Goal: Task Accomplishment & Management: Complete application form

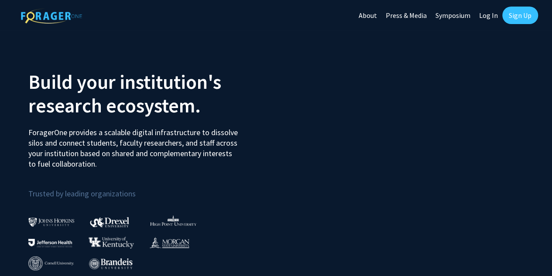
click at [514, 14] on link "Sign Up" at bounding box center [521, 15] width 36 height 17
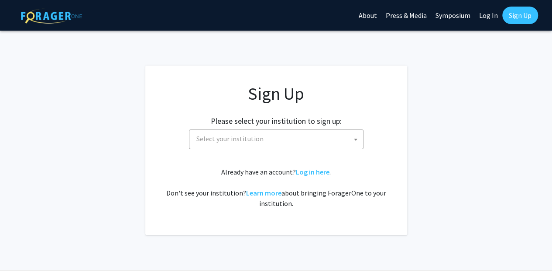
click at [345, 141] on span "Select your institution" at bounding box center [278, 139] width 170 height 18
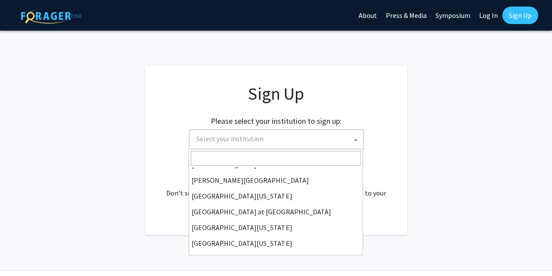
scroll to position [306, 0]
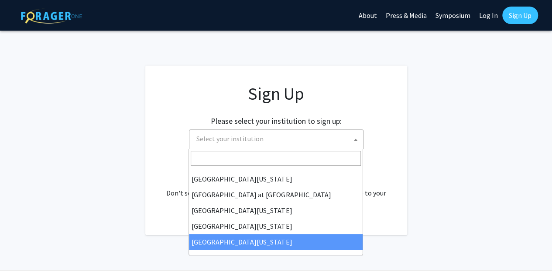
select select "33"
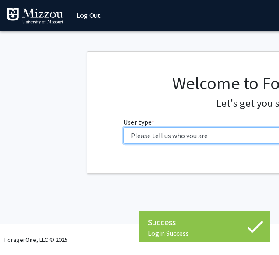
click at [218, 134] on select "Please tell us who you are Undergraduate Student Master's Student Doctoral Cand…" at bounding box center [262, 135] width 278 height 17
select select "1: undergrad"
click at [123, 127] on select "Please tell us who you are Undergraduate Student Master's Student Doctoral Cand…" at bounding box center [262, 135] width 278 height 17
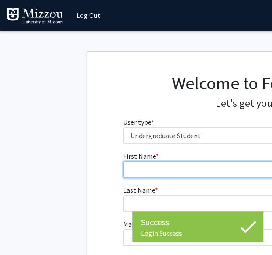
click at [206, 173] on input "First Name * required" at bounding box center [262, 170] width 278 height 17
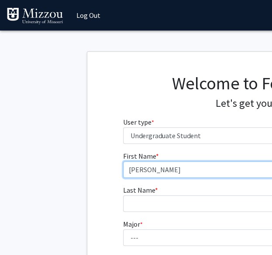
type input "[PERSON_NAME]"
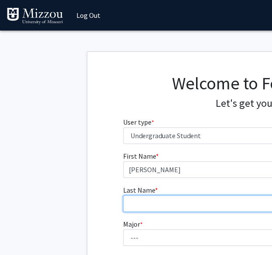
click at [194, 200] on input "Last Name * required" at bounding box center [262, 204] width 278 height 17
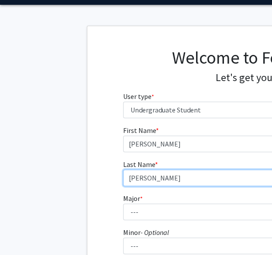
scroll to position [29, 0]
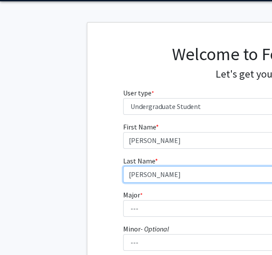
type input "[PERSON_NAME]"
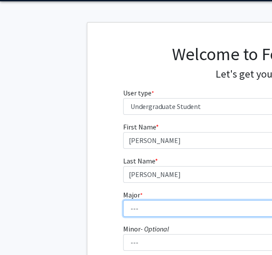
click at [194, 208] on select "--- Agribusiness Management Agricultural Education Agricultural Education: Comm…" at bounding box center [262, 208] width 278 height 17
click at [171, 211] on select "--- Agribusiness Management Agricultural Education Agricultural Education: Comm…" at bounding box center [262, 208] width 278 height 17
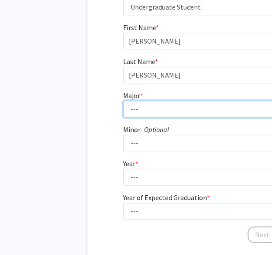
scroll to position [138, 0]
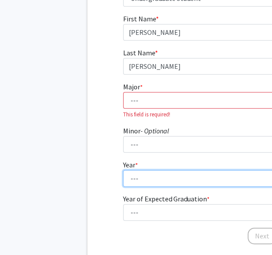
click at [190, 176] on select "--- First-year Sophomore Junior Senior Postbaccalaureate Certificate" at bounding box center [262, 178] width 278 height 17
select select "1: first-year"
click at [123, 170] on select "--- First-year Sophomore Junior Senior Postbaccalaureate Certificate" at bounding box center [262, 178] width 278 height 17
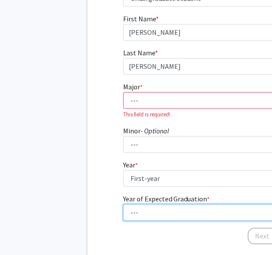
click at [171, 211] on select "--- 2025 2026 2027 2028 2029 2030 2031 2032 2033 2034" at bounding box center [262, 212] width 278 height 17
select select "5: 2029"
click at [123, 204] on select "--- 2025 2026 2027 2028 2029 2030 2031 2032 2033 2034" at bounding box center [262, 212] width 278 height 17
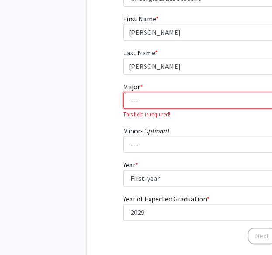
click at [187, 102] on select "--- Agribusiness Management Agricultural Education Agricultural Education: Comm…" at bounding box center [262, 100] width 278 height 17
click at [93, 182] on div "First Name * required [PERSON_NAME] Last Name * required [PERSON_NAME] Major * …" at bounding box center [261, 130] width 349 height 232
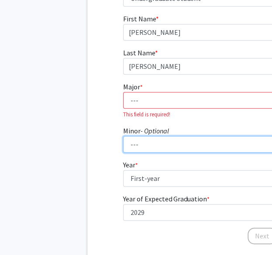
click at [161, 149] on select "--- Accountancy Aerospace Engineering Aerospace Studies Agribusiness Management…" at bounding box center [262, 144] width 278 height 17
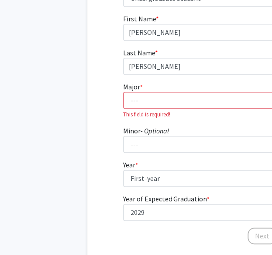
click at [98, 99] on div "First Name * required [PERSON_NAME] Last Name * required [PERSON_NAME] Major * …" at bounding box center [261, 130] width 349 height 232
click at [163, 96] on select "--- Agribusiness Management Agricultural Education Agricultural Education: Comm…" at bounding box center [262, 100] width 278 height 17
select select "39: 2535"
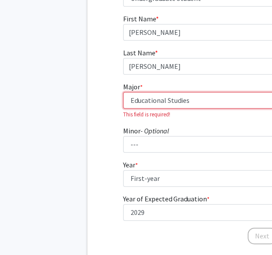
click at [123, 92] on select "--- Agribusiness Management Agricultural Education Agricultural Education: Comm…" at bounding box center [262, 100] width 278 height 17
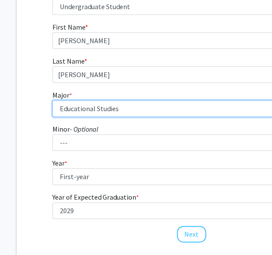
scroll to position [131, 71]
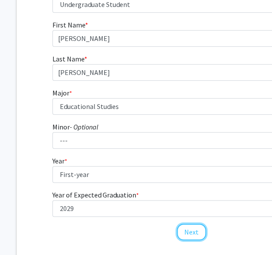
click at [189, 231] on button "Next" at bounding box center [191, 232] width 29 height 17
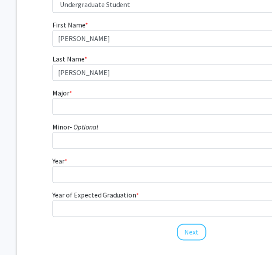
scroll to position [21, 71]
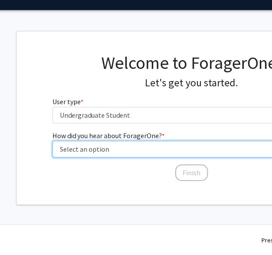
click at [171, 150] on select "Select an option Peer/student recommendation Faculty/staff recommendation Unive…" at bounding box center [191, 149] width 278 height 17
select select "5: other"
click at [52, 141] on select "Select an option Peer/student recommendation Faculty/staff recommendation Unive…" at bounding box center [191, 149] width 278 height 17
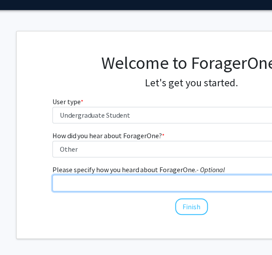
click at [151, 185] on input "Please specify how you heard about ForagerOne. - Optional" at bounding box center [191, 183] width 278 height 17
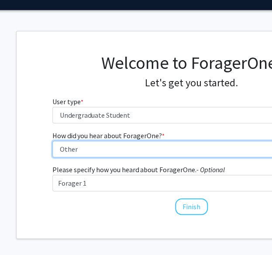
click at [163, 148] on select "Select an option Peer/student recommendation Faculty/staff recommendation Unive…" at bounding box center [191, 149] width 278 height 17
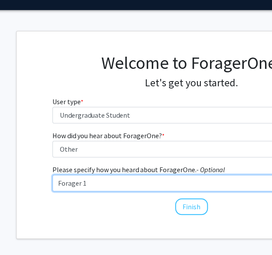
click at [236, 189] on input "Forager 1" at bounding box center [191, 183] width 278 height 17
type input "Forager 1 Undergraduate Research Training Zoom"
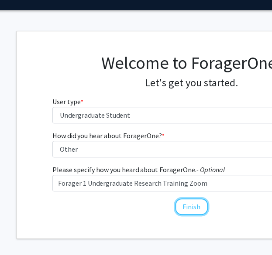
click at [193, 206] on button "Finish" at bounding box center [191, 207] width 33 height 17
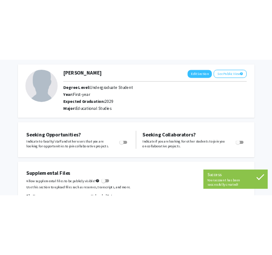
scroll to position [39, 0]
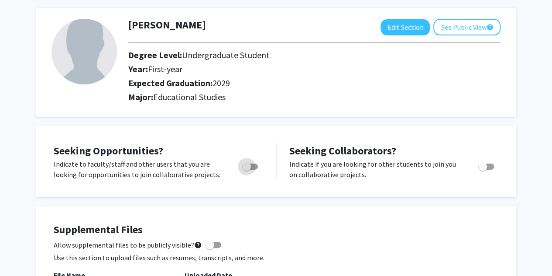
click at [250, 169] on span "Toggle" at bounding box center [246, 166] width 9 height 9
click at [247, 169] on input "Are you actively seeking opportunities?" at bounding box center [246, 169] width 0 height 0
checkbox input "true"
click at [278, 166] on span "Toggle" at bounding box center [487, 166] width 16 height 6
click at [278, 169] on input "Would you like to receive other student requests to work with you?" at bounding box center [482, 169] width 0 height 0
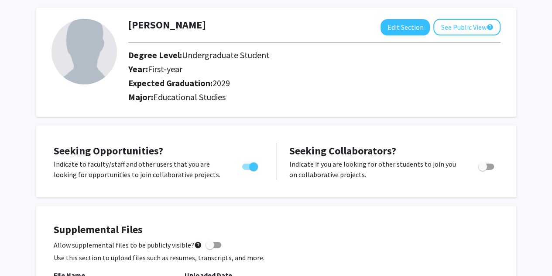
checkbox input "true"
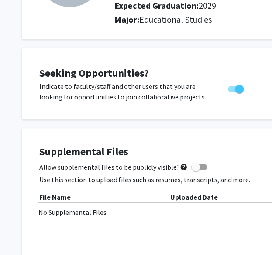
scroll to position [117, 0]
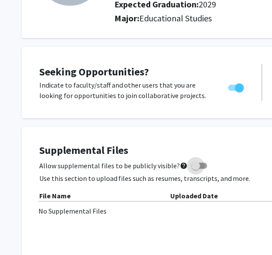
click at [191, 167] on span at bounding box center [195, 166] width 9 height 9
click at [195, 169] on input "Allow supplemental files to be publicly visible? help" at bounding box center [195, 169] width 0 height 0
checkbox input "true"
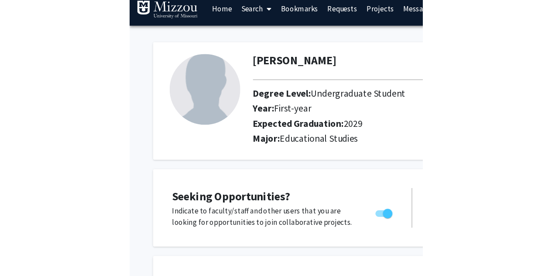
scroll to position [0, 0]
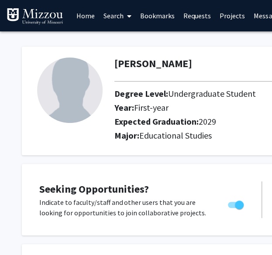
click at [129, 19] on icon at bounding box center [129, 16] width 4 height 7
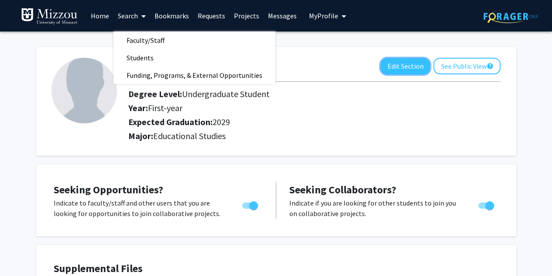
click at [278, 70] on button "Edit Section" at bounding box center [405, 66] width 49 height 16
select select "first-year"
select select "2029"
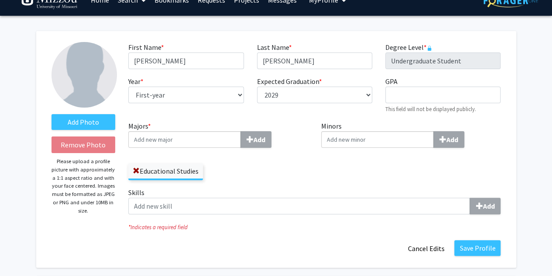
scroll to position [17, 0]
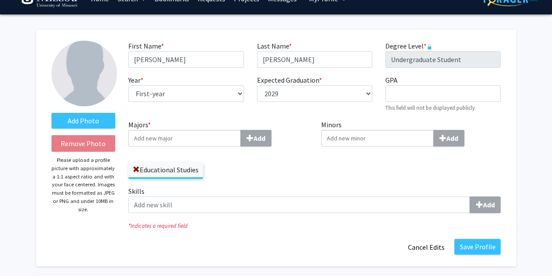
click at [221, 141] on input "Majors * Add" at bounding box center [184, 138] width 113 height 17
click at [221, 142] on input "Majors * Add" at bounding box center [184, 138] width 113 height 17
click at [237, 177] on div "Educational Studies" at bounding box center [218, 165] width 180 height 25
click at [192, 139] on input "Majors * Add" at bounding box center [184, 138] width 113 height 17
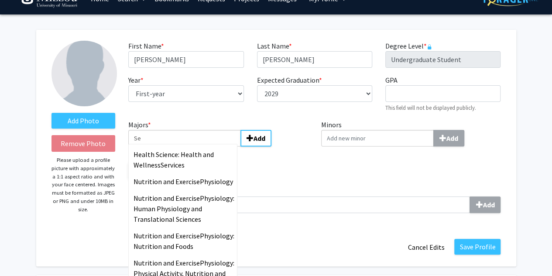
type input "S"
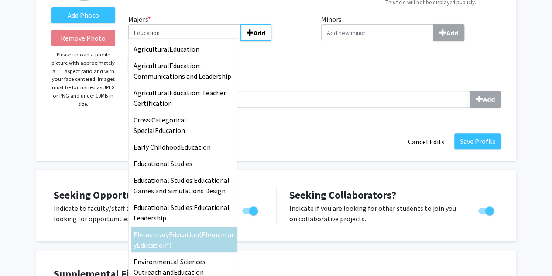
scroll to position [121, 0]
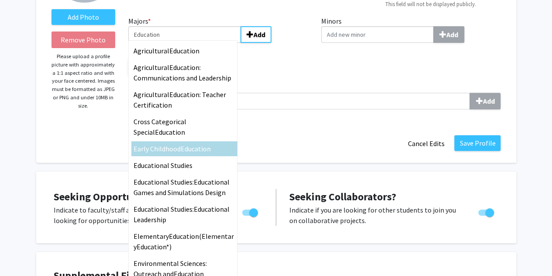
type input "Education"
click at [254, 79] on div "Majors * Education Agricultural Education Agricultural Education : Communicatio…" at bounding box center [218, 49] width 193 height 66
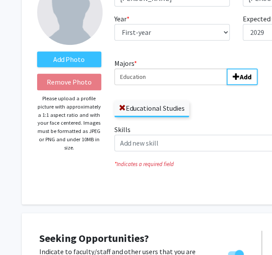
scroll to position [0, 0]
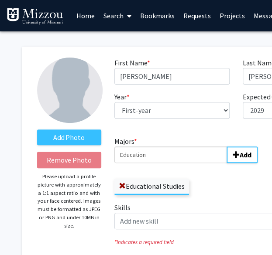
click at [110, 10] on link "Search" at bounding box center [117, 15] width 37 height 31
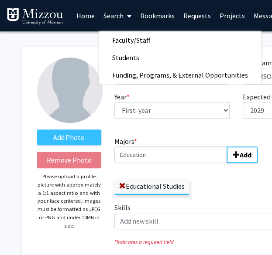
click at [123, 37] on span "Faculty/Staff" at bounding box center [131, 39] width 64 height 17
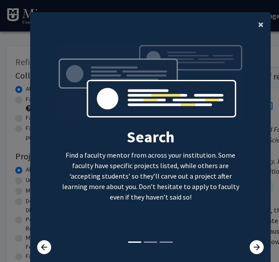
click at [258, 24] on span "×" at bounding box center [261, 24] width 6 height 14
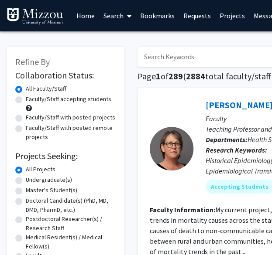
scroll to position [0, 0]
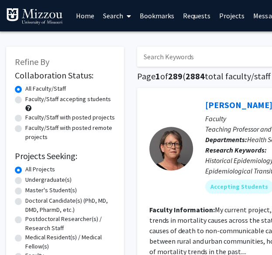
click at [125, 18] on span at bounding box center [127, 16] width 8 height 31
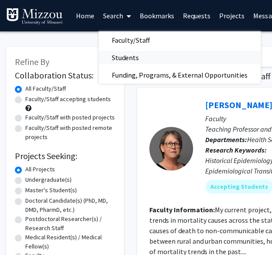
click at [128, 57] on span "Students" at bounding box center [125, 57] width 53 height 17
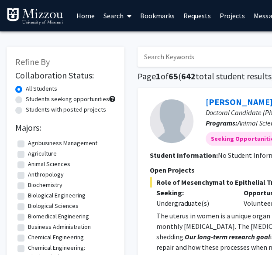
scroll to position [0, 28]
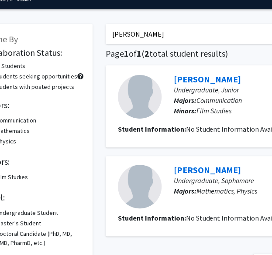
scroll to position [0, 32]
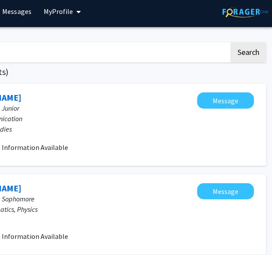
scroll to position [5, 249]
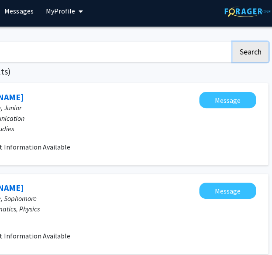
click at [245, 54] on button "Search" at bounding box center [250, 52] width 36 height 20
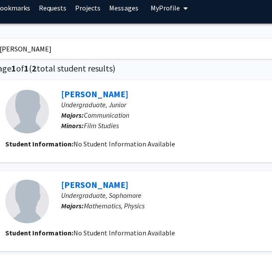
scroll to position [18, 121]
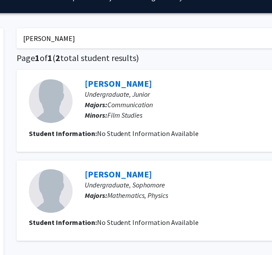
click at [134, 41] on input "[PERSON_NAME]" at bounding box center [188, 38] width 343 height 20
type input "N"
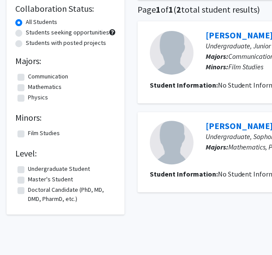
scroll to position [0, 0]
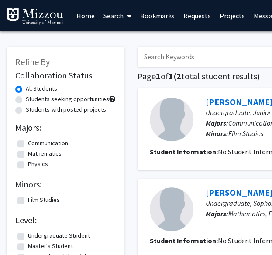
click at [126, 19] on span at bounding box center [128, 16] width 8 height 31
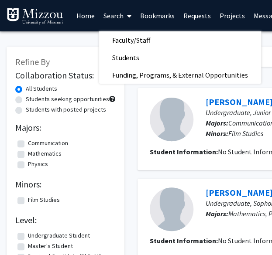
click at [126, 38] on span "Faculty/Staff" at bounding box center [131, 39] width 64 height 17
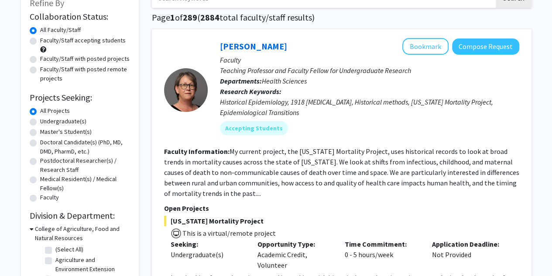
scroll to position [59, 0]
click at [40, 124] on label "Undergraduate(s)" at bounding box center [63, 120] width 46 height 9
click at [40, 122] on input "Undergraduate(s)" at bounding box center [43, 119] width 6 height 6
radio input "true"
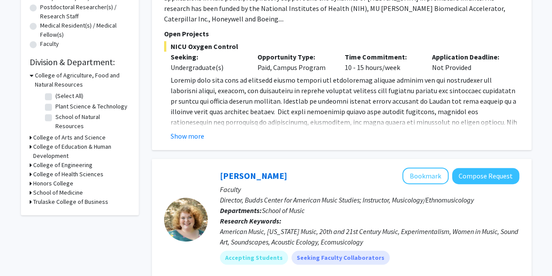
scroll to position [213, 0]
click at [65, 141] on h3 "College of Education & Human Development" at bounding box center [81, 150] width 97 height 18
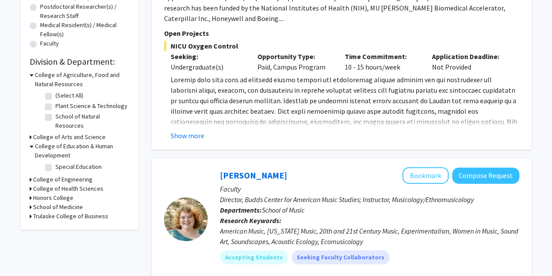
click at [66, 141] on h3 "College of Education & Human Development" at bounding box center [82, 150] width 95 height 18
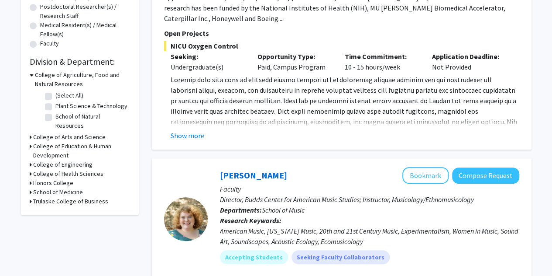
click at [66, 141] on h3 "College of Education & Human Development" at bounding box center [81, 150] width 97 height 18
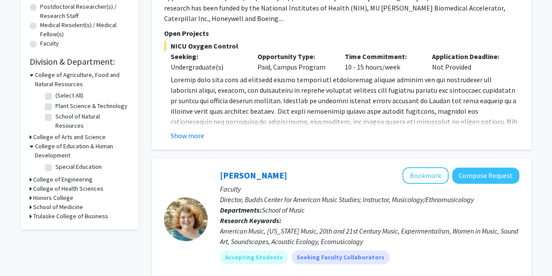
click at [66, 141] on h3 "College of Education & Human Development" at bounding box center [82, 150] width 95 height 18
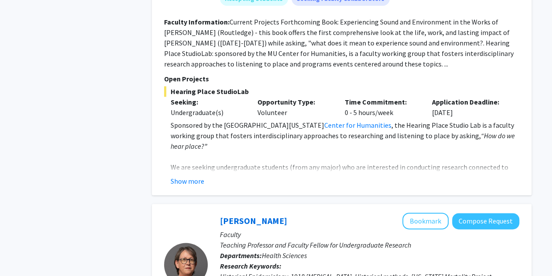
scroll to position [471, 0]
click at [191, 181] on button "Show more" at bounding box center [188, 180] width 34 height 10
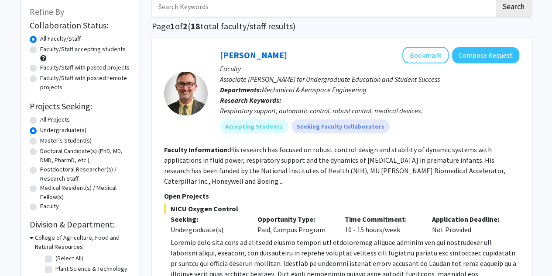
scroll to position [0, 0]
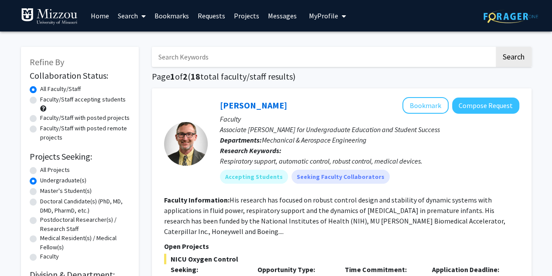
click at [278, 62] on input "Search Keywords" at bounding box center [323, 57] width 343 height 20
type input "Mathematics"
click at [278, 47] on button "Search" at bounding box center [514, 57] width 36 height 20
radio input "true"
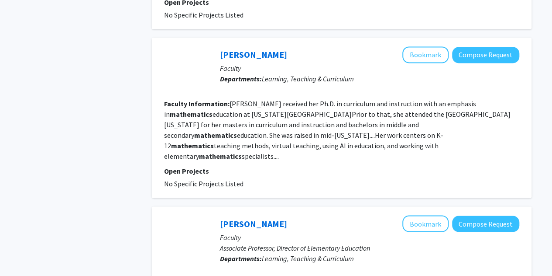
scroll to position [614, 0]
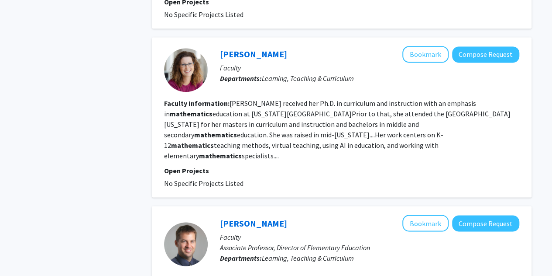
click at [240, 145] on fg-read-more "[PERSON_NAME] received her Ph.D. in curriculum and instruction with an emphasis…" at bounding box center [337, 129] width 347 height 61
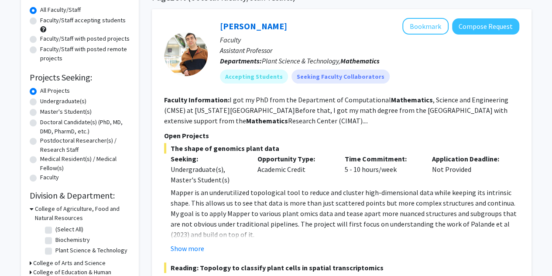
scroll to position [80, 0]
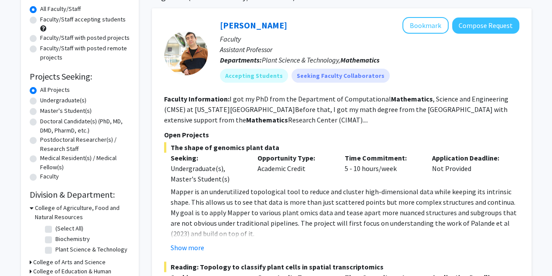
click at [40, 102] on label "Undergraduate(s)" at bounding box center [63, 100] width 46 height 9
click at [40, 101] on input "Undergraduate(s)" at bounding box center [43, 99] width 6 height 6
radio input "true"
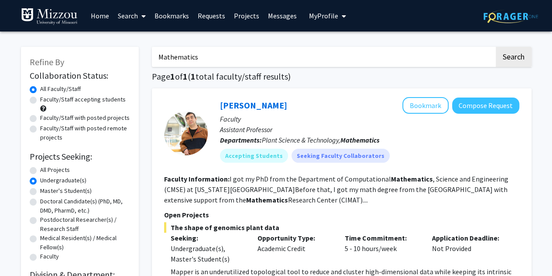
click at [217, 52] on input "Mathematics" at bounding box center [323, 57] width 343 height 20
type input "M"
type input "3"
type input "Education"
click at [278, 47] on button "Search" at bounding box center [514, 57] width 36 height 20
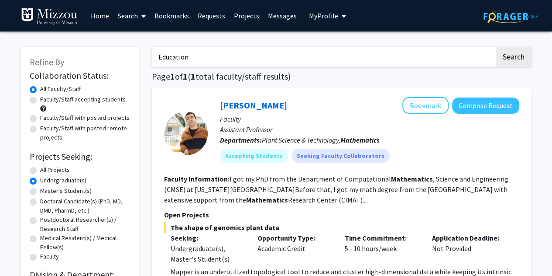
radio input "true"
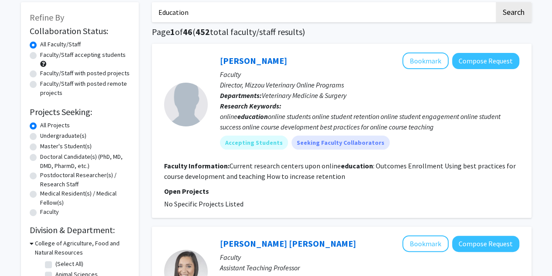
scroll to position [45, 0]
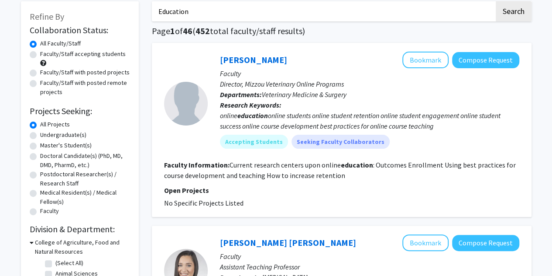
click at [40, 134] on label "Undergraduate(s)" at bounding box center [63, 134] width 46 height 9
click at [40, 134] on input "Undergraduate(s)" at bounding box center [43, 133] width 6 height 6
radio input "true"
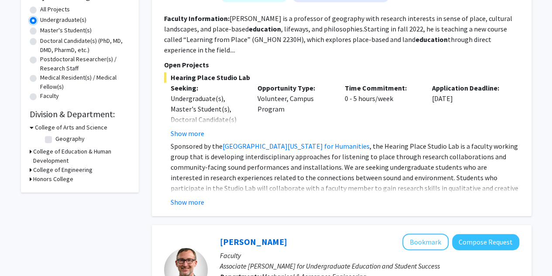
scroll to position [161, 0]
click at [193, 205] on button "Show more" at bounding box center [188, 201] width 34 height 10
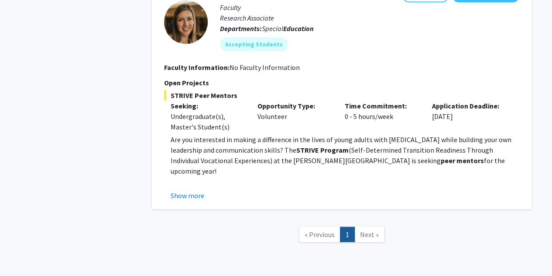
scroll to position [754, 0]
click at [191, 196] on button "Show more" at bounding box center [188, 194] width 34 height 10
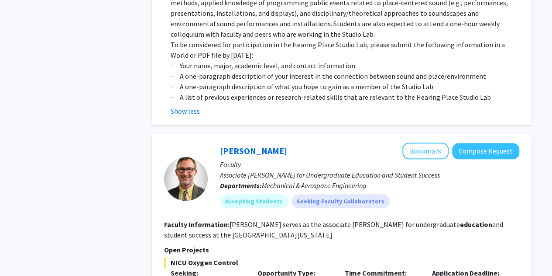
scroll to position [0, 0]
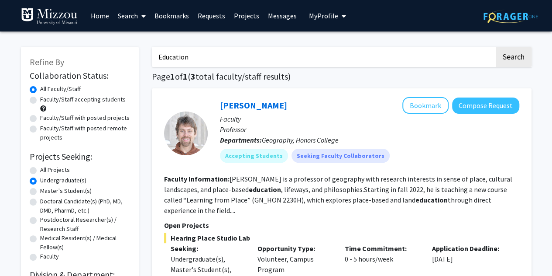
click at [278, 18] on span "My Profile" at bounding box center [323, 15] width 29 height 9
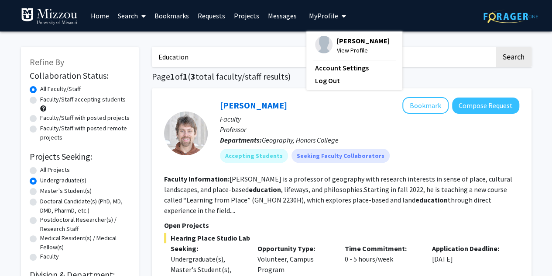
click at [278, 55] on span "View Profile" at bounding box center [363, 50] width 53 height 10
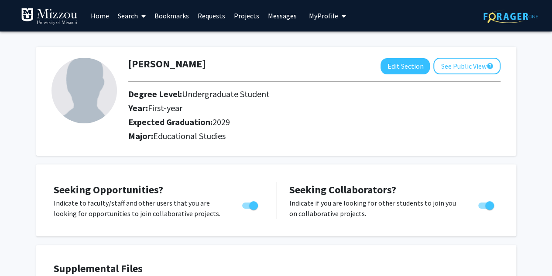
click at [96, 117] on img at bounding box center [84, 90] width 65 height 65
click at [278, 70] on button "Edit Section" at bounding box center [405, 66] width 49 height 16
select select "first-year"
select select "2029"
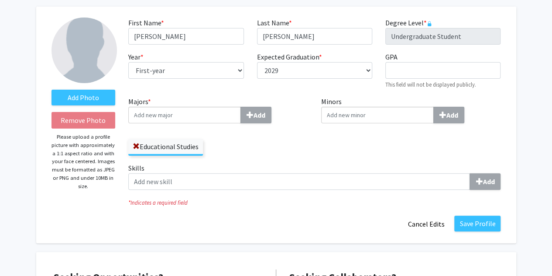
scroll to position [15, 0]
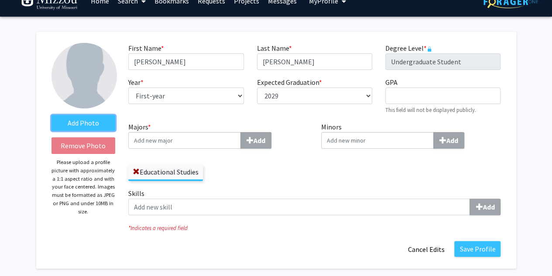
click at [90, 125] on label "Add Photo" at bounding box center [84, 123] width 64 height 16
click at [0, 0] on input "Add Photo" at bounding box center [0, 0] width 0 height 0
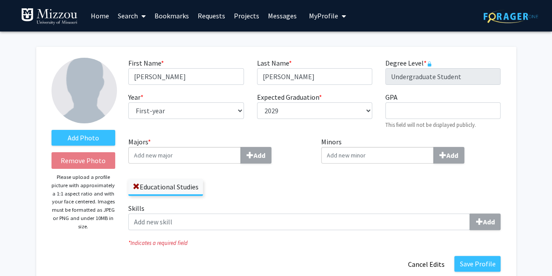
click at [133, 19] on link "Search" at bounding box center [132, 15] width 37 height 31
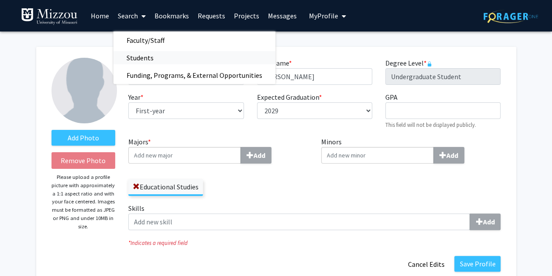
click at [142, 54] on span "Students" at bounding box center [140, 57] width 53 height 17
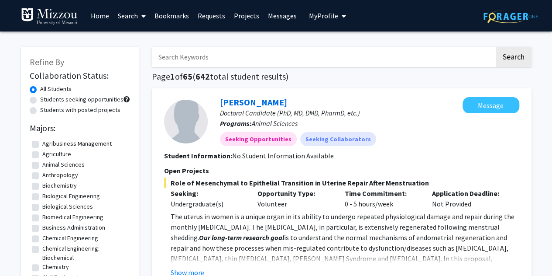
click at [199, 58] on input "Search Keywords" at bounding box center [323, 57] width 343 height 20
click at [278, 47] on button "Search" at bounding box center [514, 57] width 36 height 20
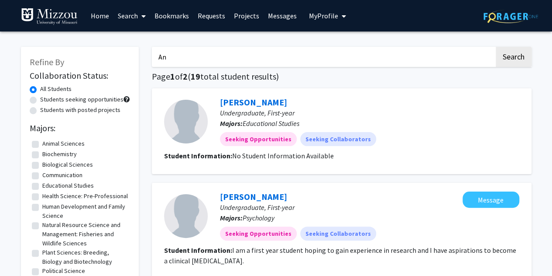
type input "A"
click at [133, 12] on link "Search" at bounding box center [132, 15] width 37 height 31
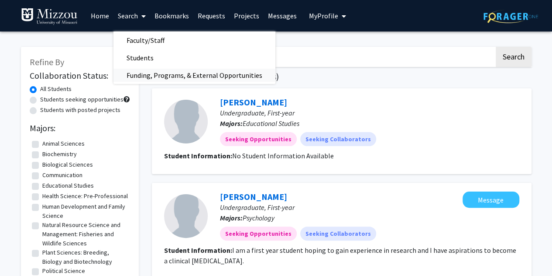
click at [149, 70] on span "Funding, Programs, & External Opportunities" at bounding box center [195, 74] width 162 height 17
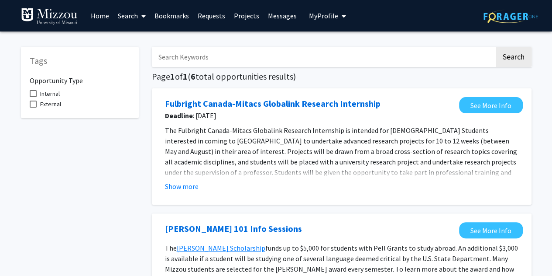
click at [238, 14] on link "Projects" at bounding box center [247, 15] width 34 height 31
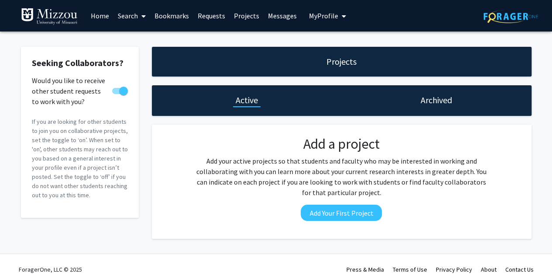
click at [117, 16] on link "Search" at bounding box center [132, 15] width 37 height 31
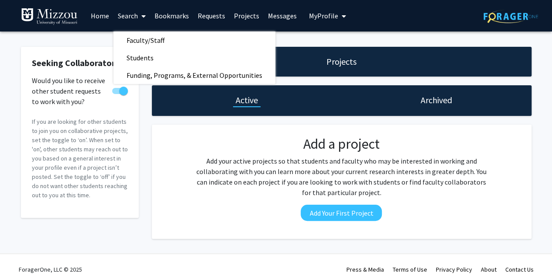
click at [98, 20] on link "Home" at bounding box center [99, 15] width 27 height 31
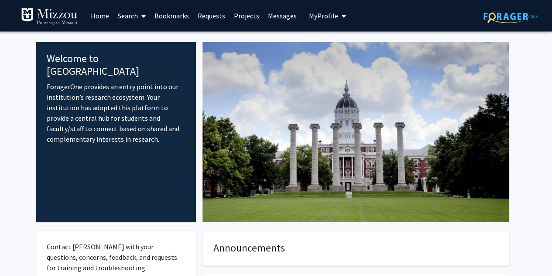
click at [140, 20] on span at bounding box center [142, 16] width 8 height 31
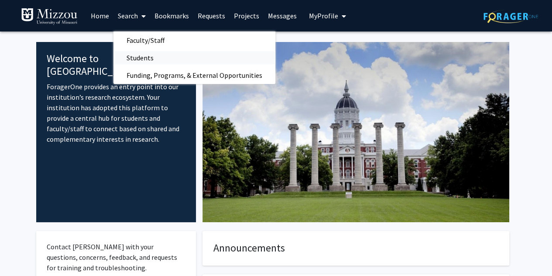
click at [152, 53] on span "Students" at bounding box center [140, 57] width 53 height 17
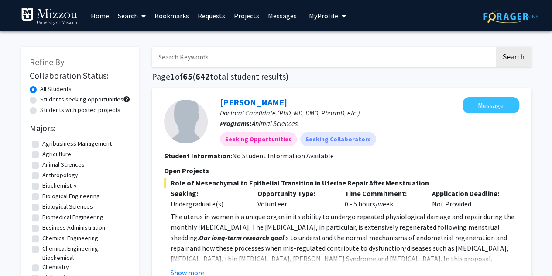
click at [198, 55] on input "Search Keywords" at bounding box center [323, 57] width 343 height 20
click at [278, 47] on button "Search" at bounding box center [514, 57] width 36 height 20
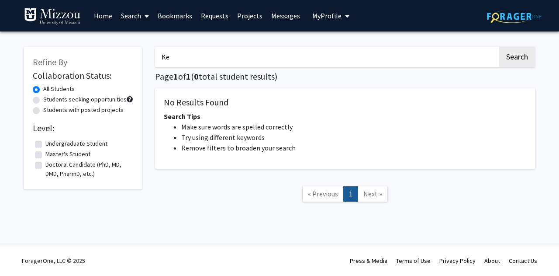
type input "K"
click at [278, 47] on button "Search" at bounding box center [517, 57] width 36 height 20
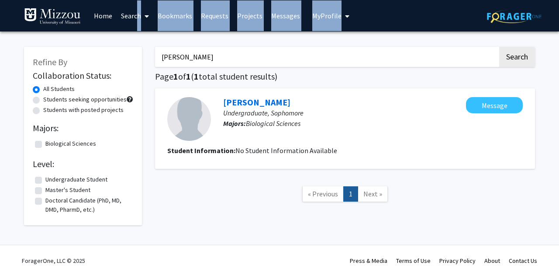
drag, startPoint x: 133, startPoint y: 21, endPoint x: 407, endPoint y: -12, distance: 276.2
click at [278, 0] on html "Skip navigation Home Search Bookmarks Requests Projects Messages My Profile [PE…" at bounding box center [279, 138] width 559 height 276
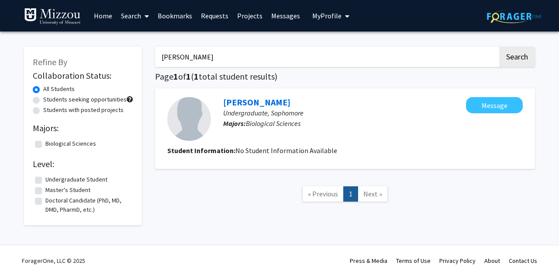
click at [278, 83] on div "[PERSON_NAME] Search Page 1 of 1 ( 1 total student results) [PERSON_NAME] Under…" at bounding box center [344, 131] width 393 height 187
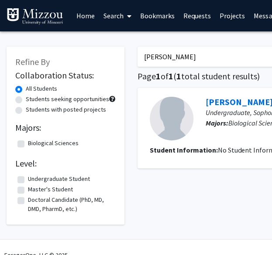
type input "E"
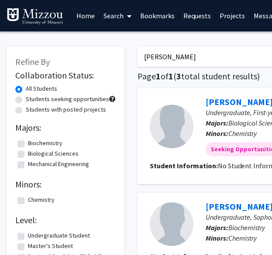
scroll to position [0, 28]
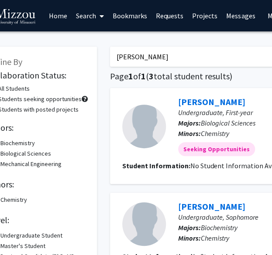
type input "J"
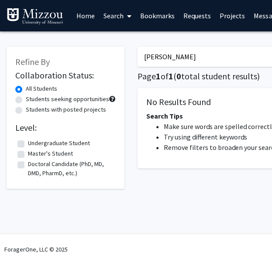
type input "[PERSON_NAME]"
